Goal: Find specific page/section: Find specific page/section

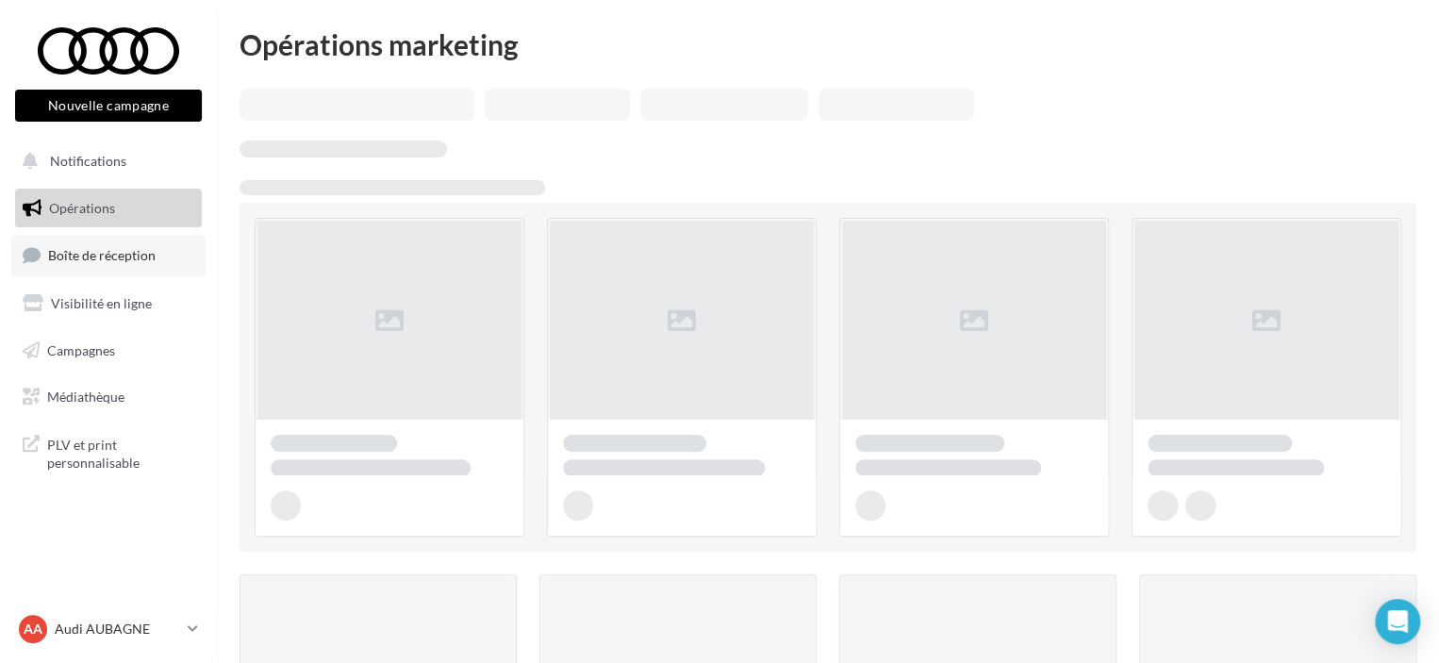
click at [117, 256] on span "Boîte de réception" at bounding box center [101, 255] width 107 height 16
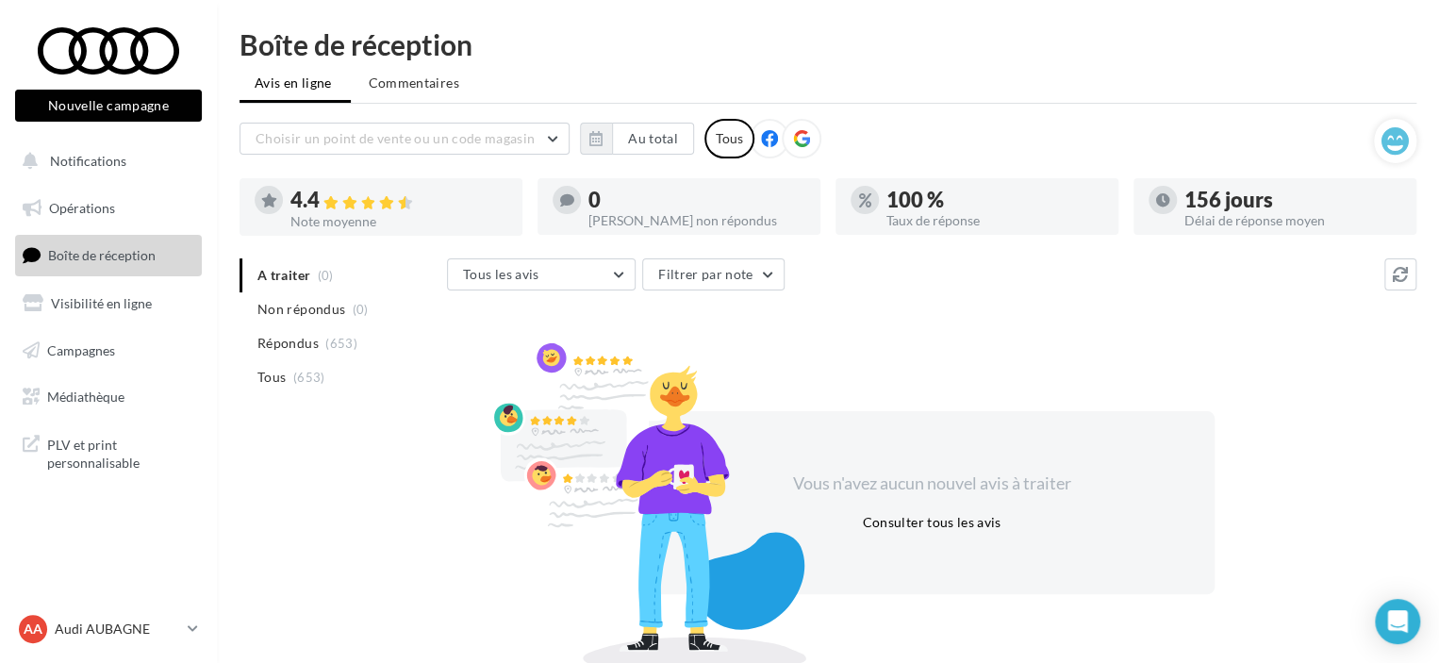
click at [107, 244] on link "Boîte de réception" at bounding box center [108, 255] width 194 height 41
